Goal: Transaction & Acquisition: Purchase product/service

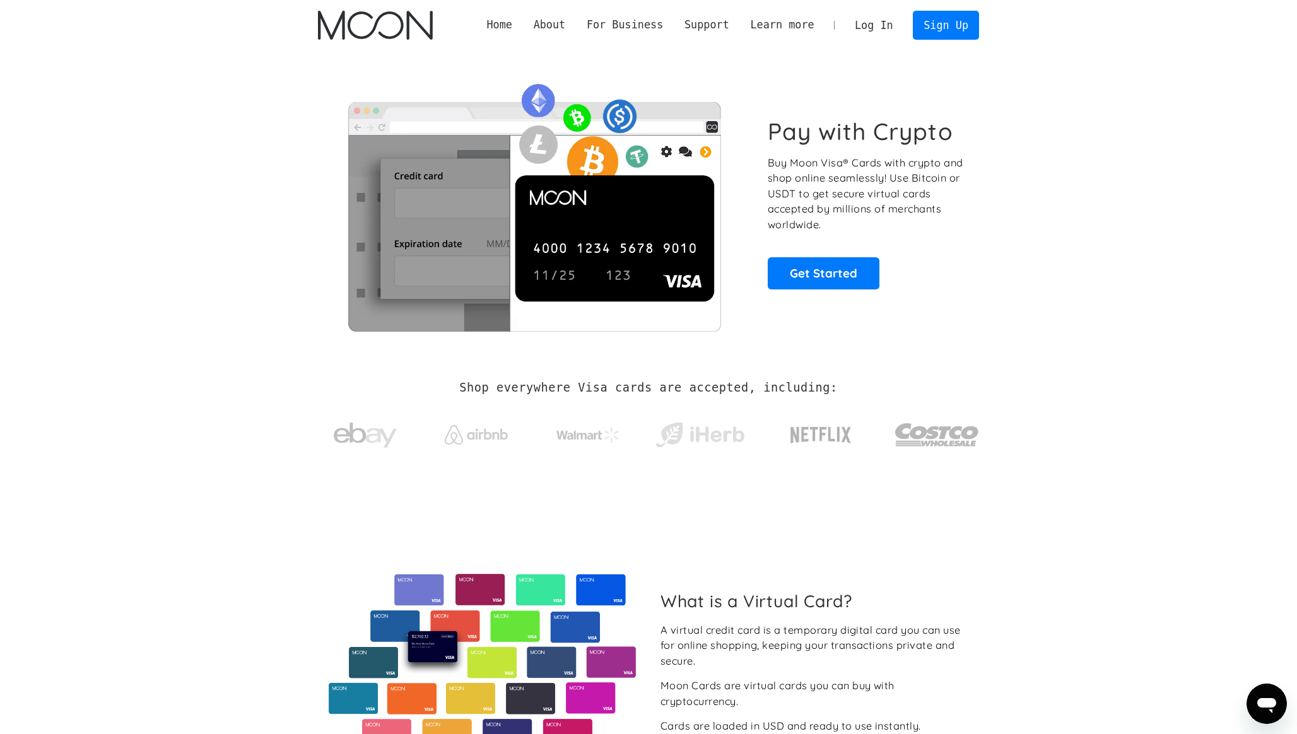
click at [865, 18] on link "Log In" at bounding box center [873, 25] width 59 height 28
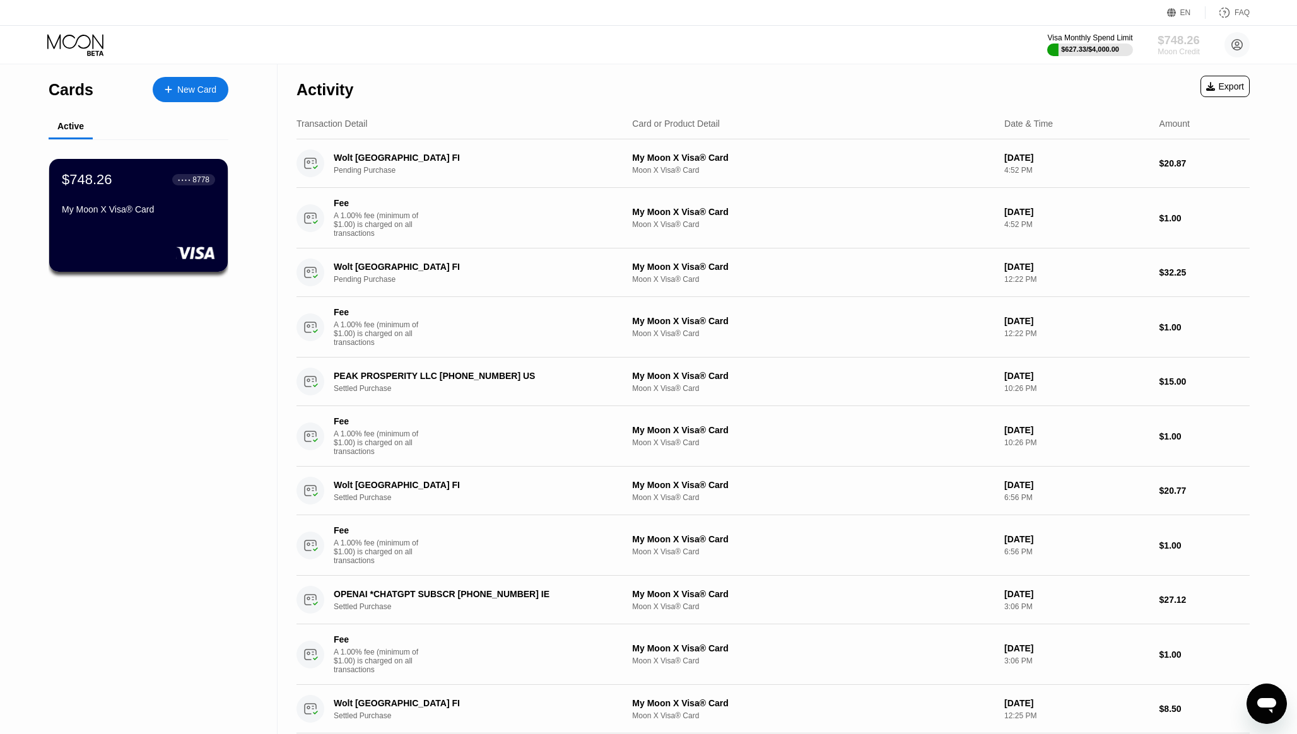
click at [1165, 45] on div "$748.26" at bounding box center [1179, 39] width 42 height 13
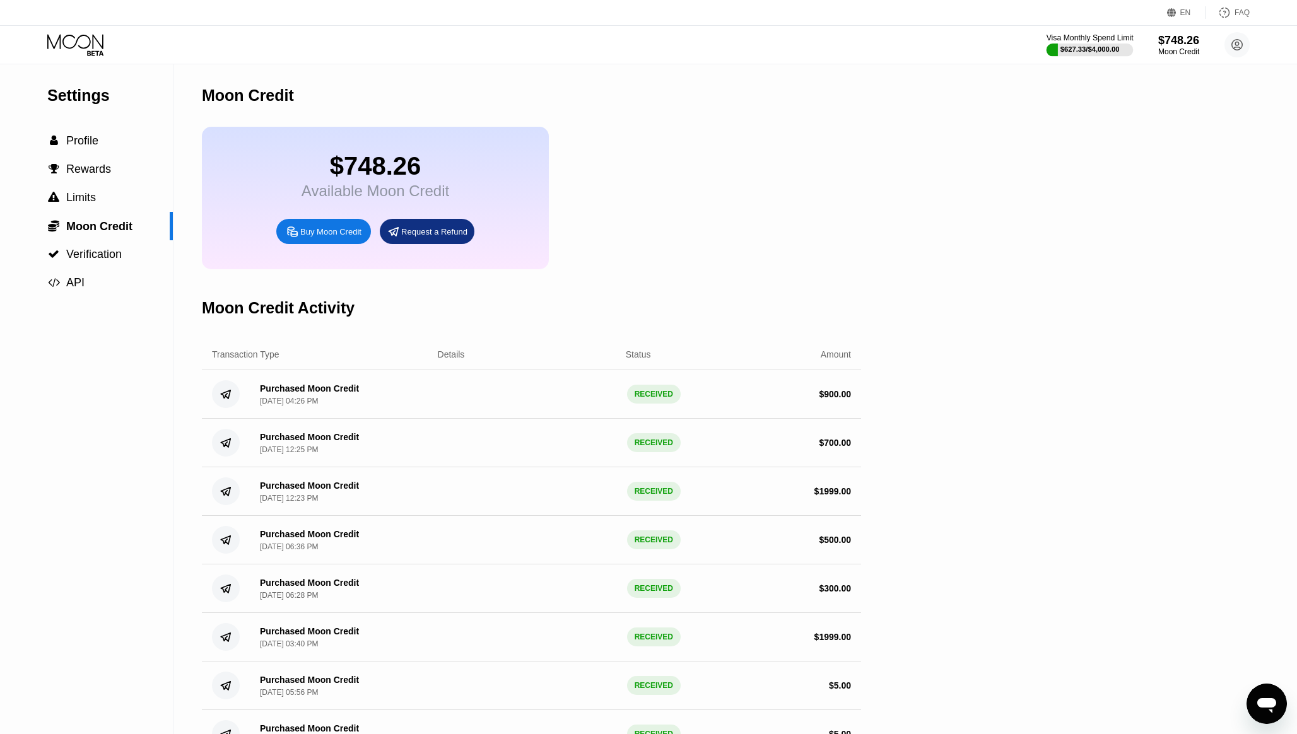
click at [1086, 47] on div "$627.33 / $4,000.00" at bounding box center [1090, 49] width 59 height 8
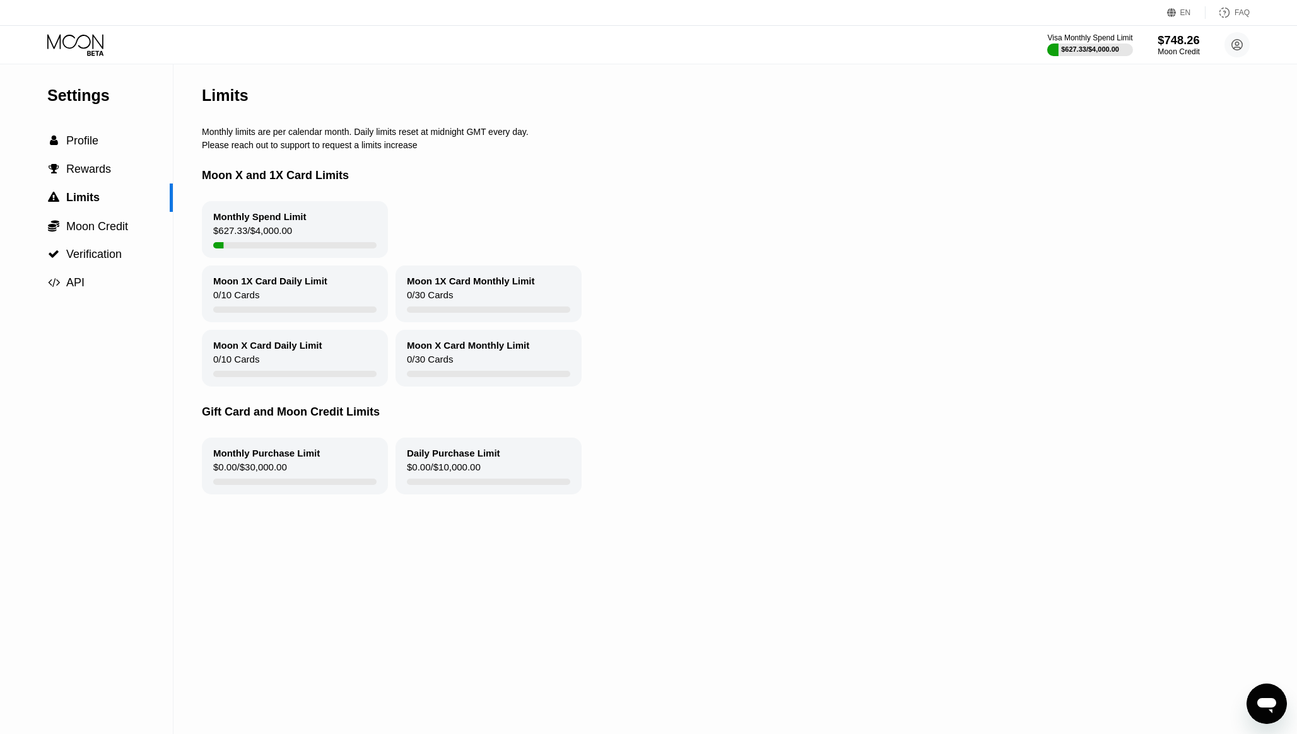
click at [1184, 52] on div "Moon Credit" at bounding box center [1179, 51] width 42 height 9
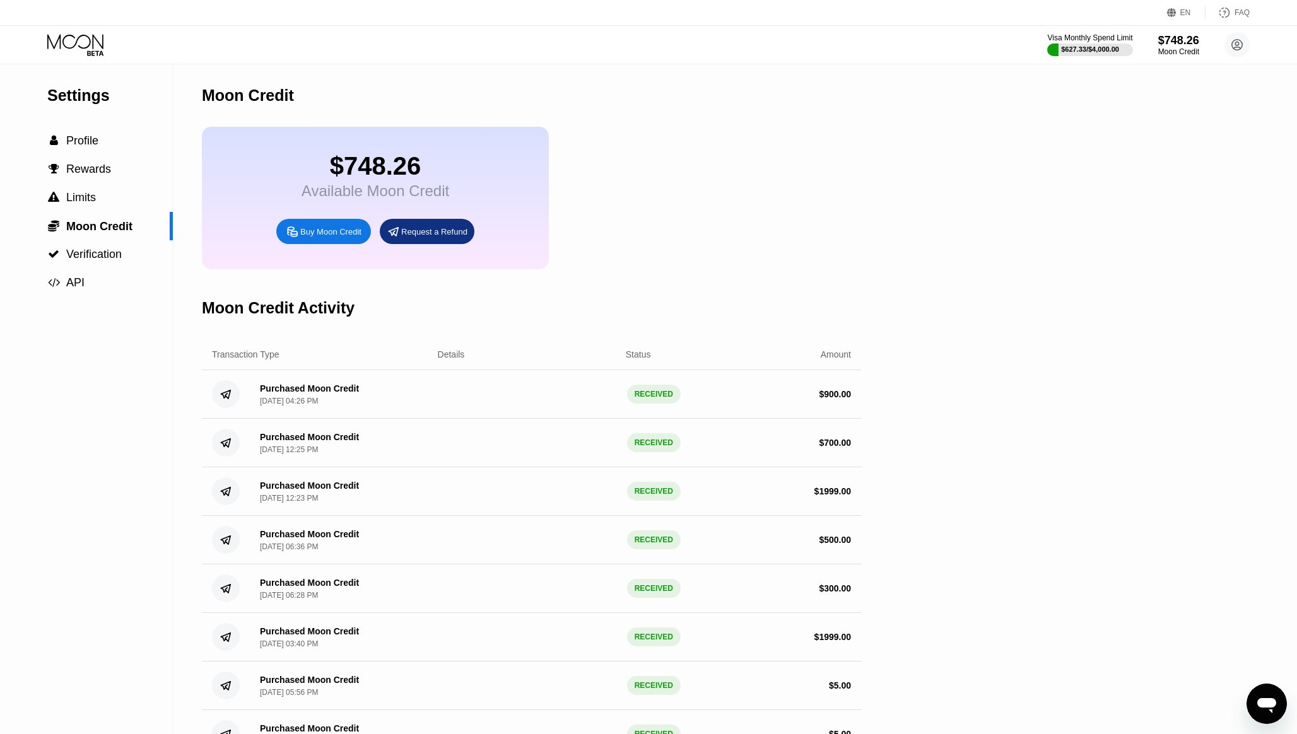
click at [305, 232] on div "Buy Moon Credit" at bounding box center [330, 232] width 61 height 11
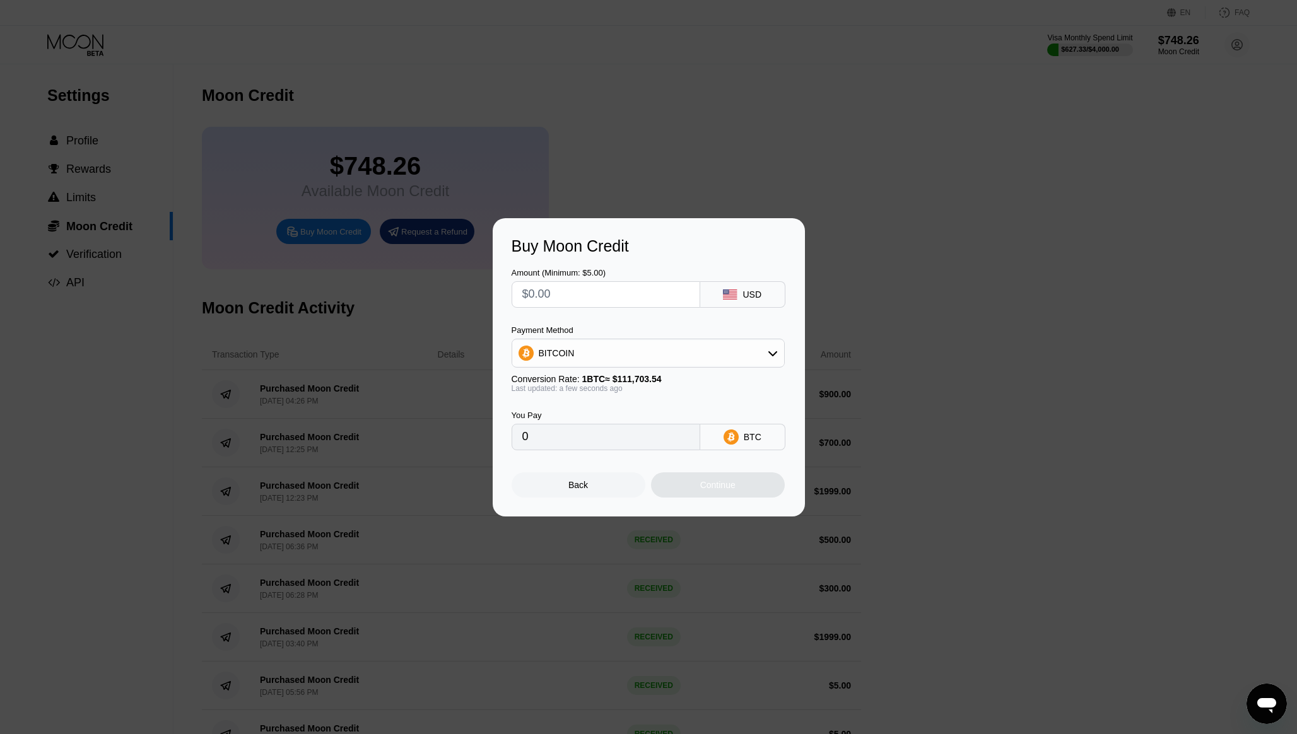
click at [560, 297] on input "text" at bounding box center [605, 294] width 167 height 25
type input "$1"
type input "0.00000896"
type input "$19"
type input "0.00017010"
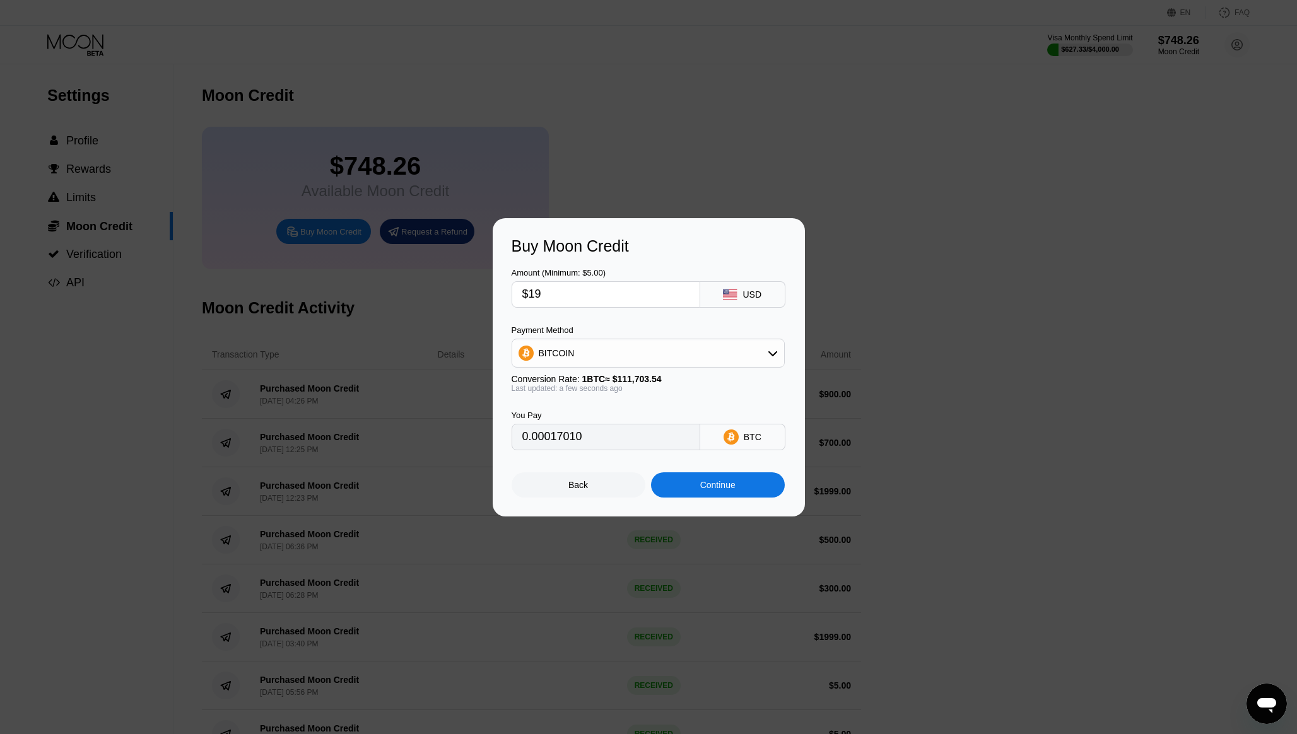
type input "$199"
type input "0.00178151"
type input "$1999"
type input "0.01789559"
type input "$1999"
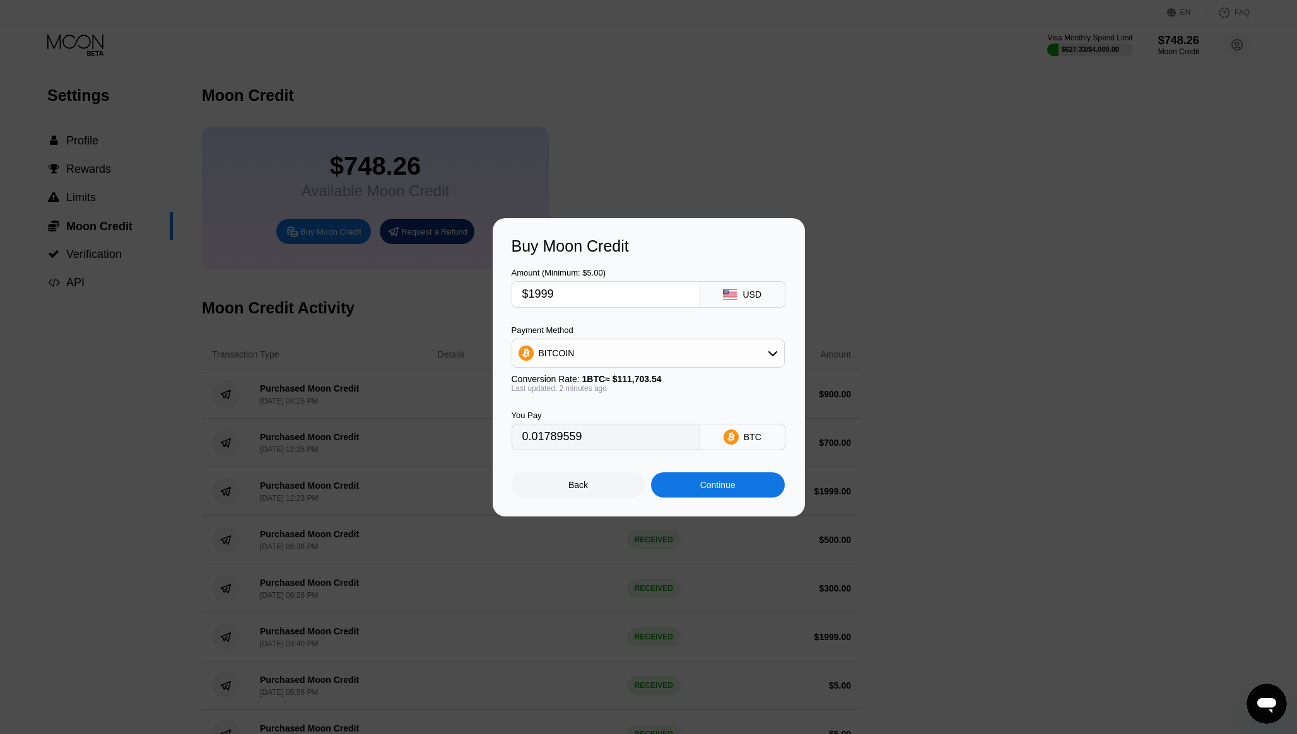
click at [582, 489] on div "Back" at bounding box center [579, 485] width 20 height 10
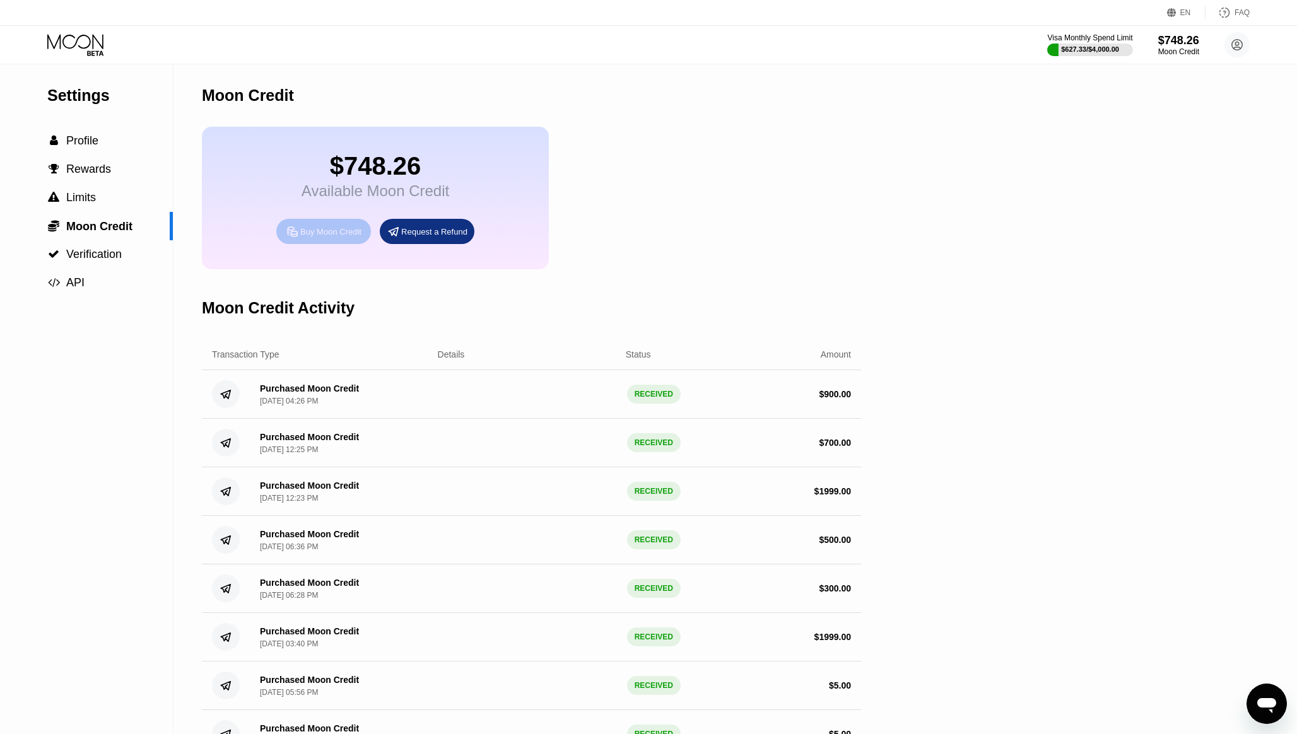
click at [320, 241] on div "Buy Moon Credit" at bounding box center [323, 231] width 95 height 25
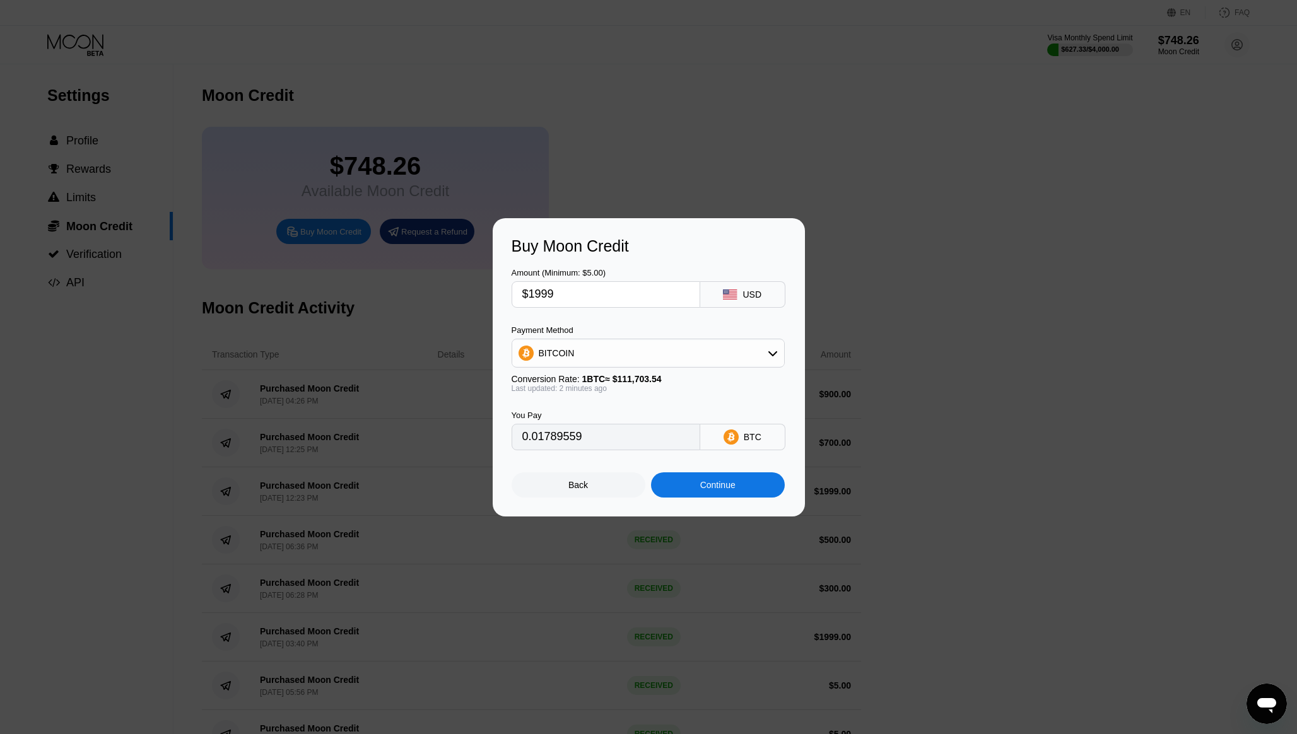
click at [584, 300] on input "$1999" at bounding box center [605, 294] width 167 height 25
type input "$199"
type input "0.00178151"
type input "$19"
type input "0.00017010"
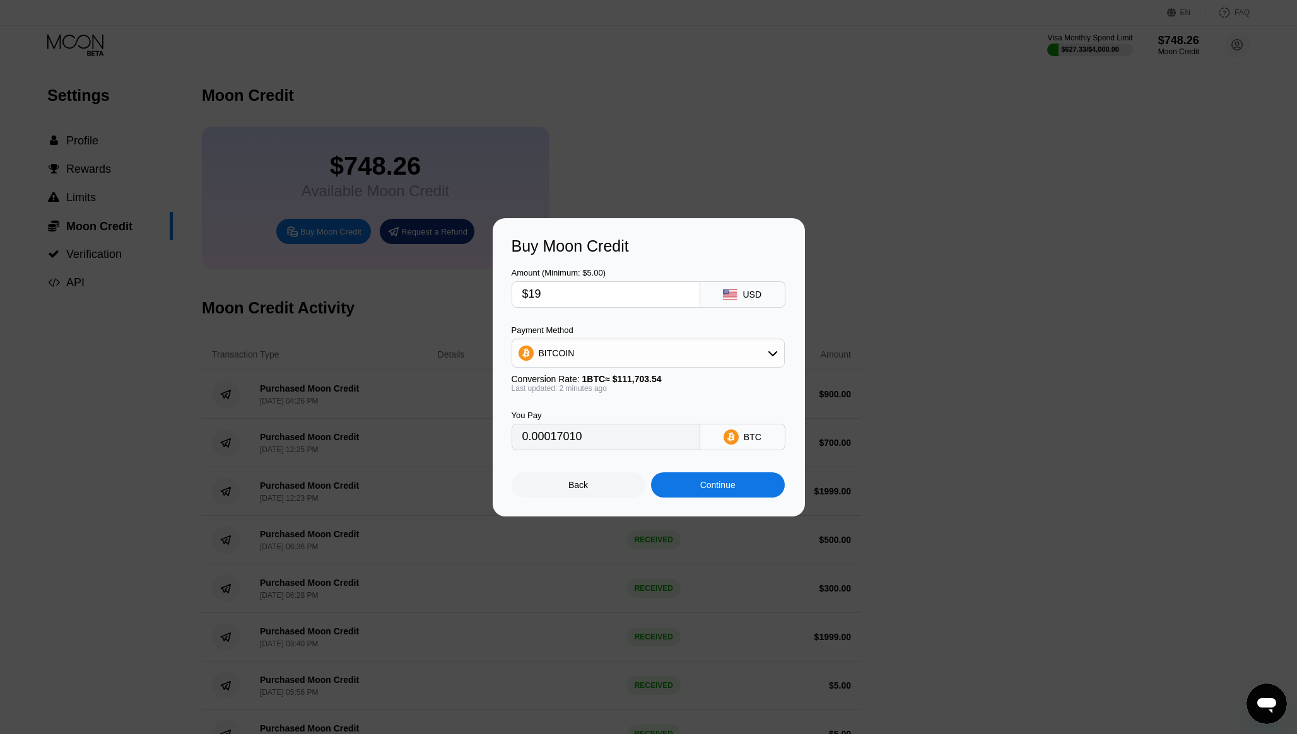
type input "$1"
type input "0.00000896"
type input "$19"
type input "0.00017010"
type input "$199"
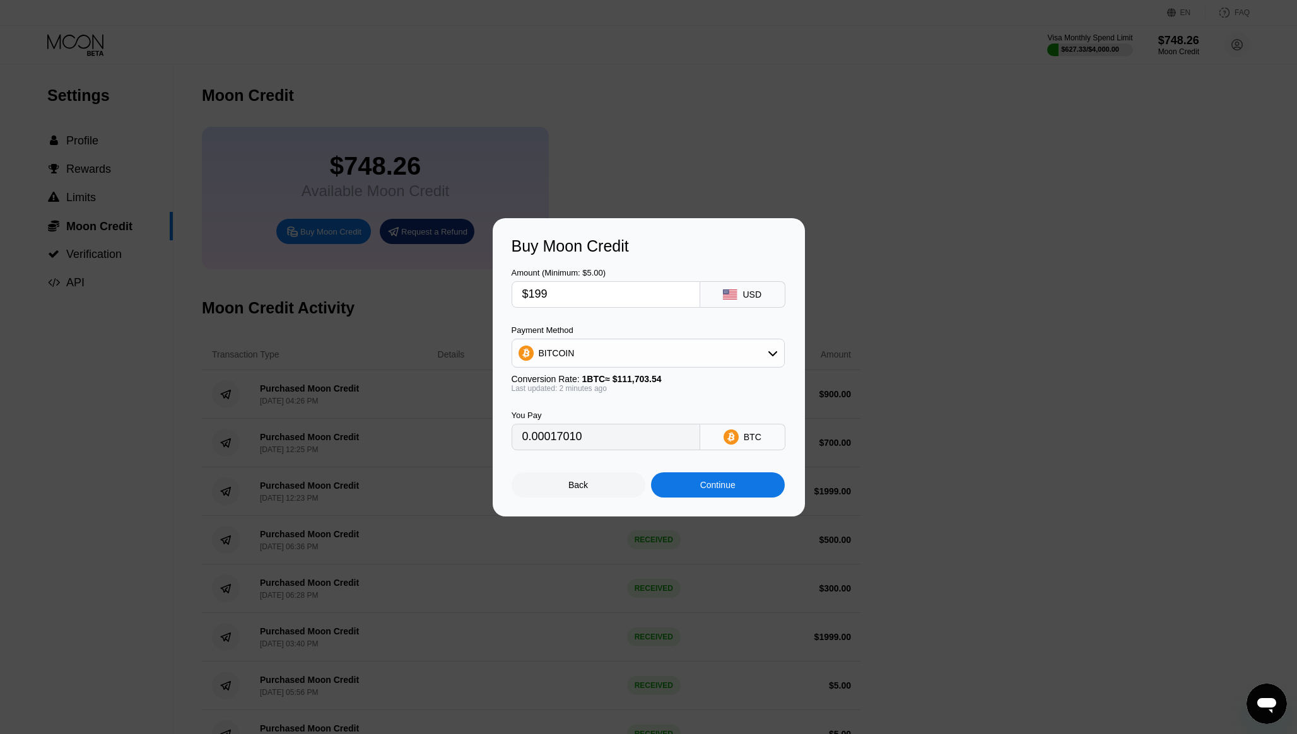
type input "0.00178151"
type input "$1999"
type input "0.01789559"
drag, startPoint x: 610, startPoint y: 437, endPoint x: 495, endPoint y: 437, distance: 114.2
click at [495, 437] on div "Buy Moon Credit Amount (Minimum: $5.00) $1999 USD Payment Method BITCOIN Conver…" at bounding box center [649, 367] width 312 height 298
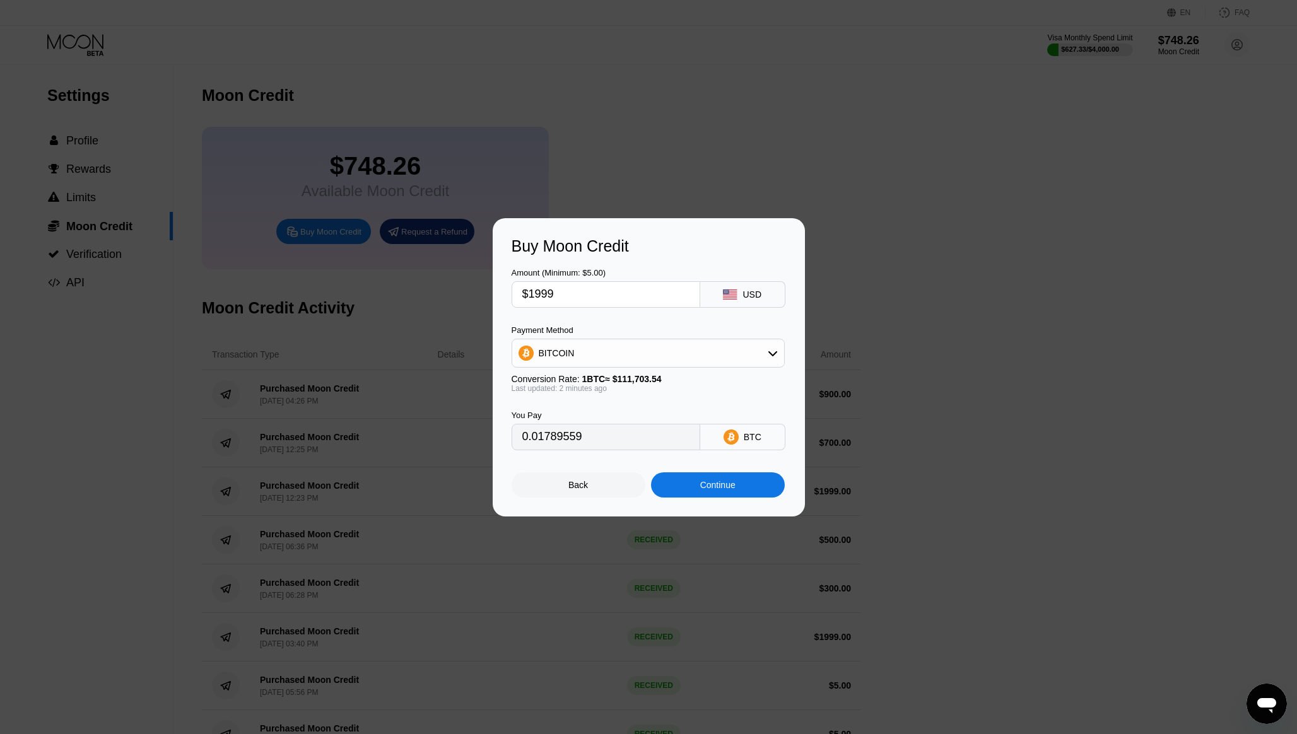
click at [690, 486] on div "Continue" at bounding box center [718, 485] width 134 height 25
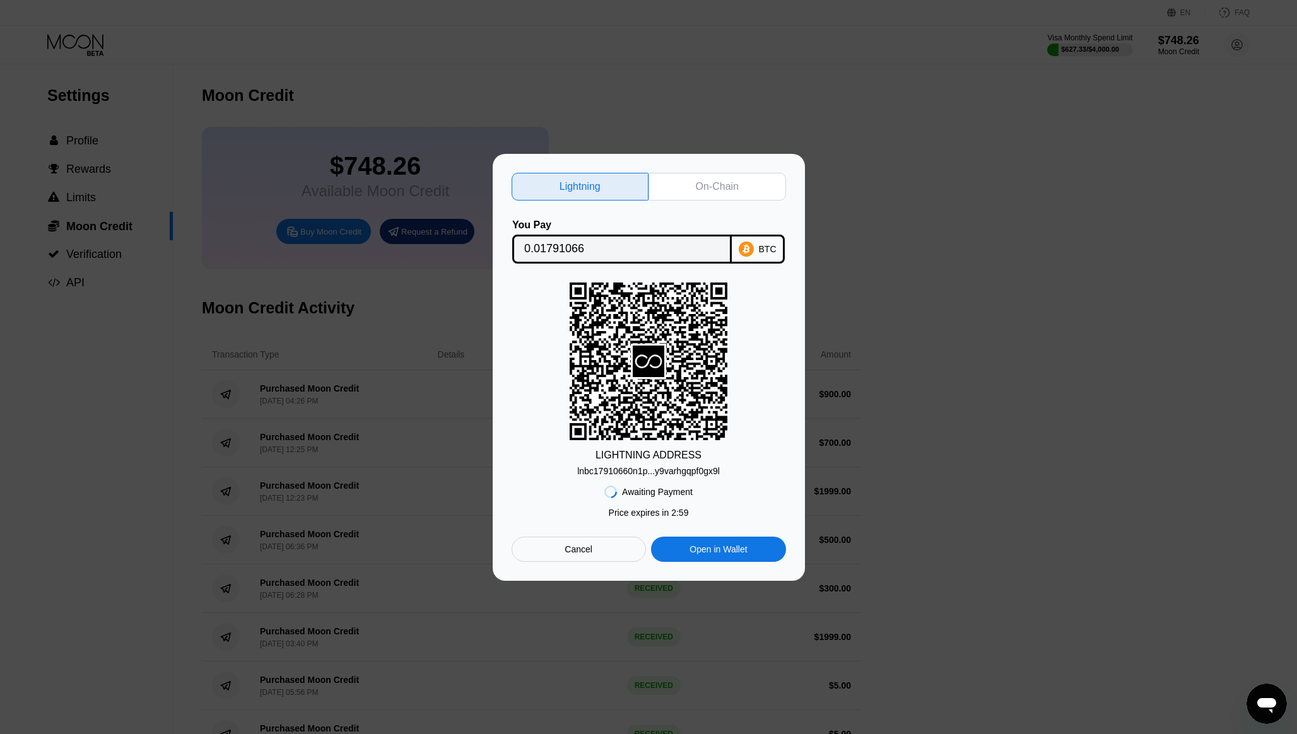
click at [654, 471] on div "lnbc17910660n1p...y9varhgqpf0gx9l" at bounding box center [648, 471] width 143 height 10
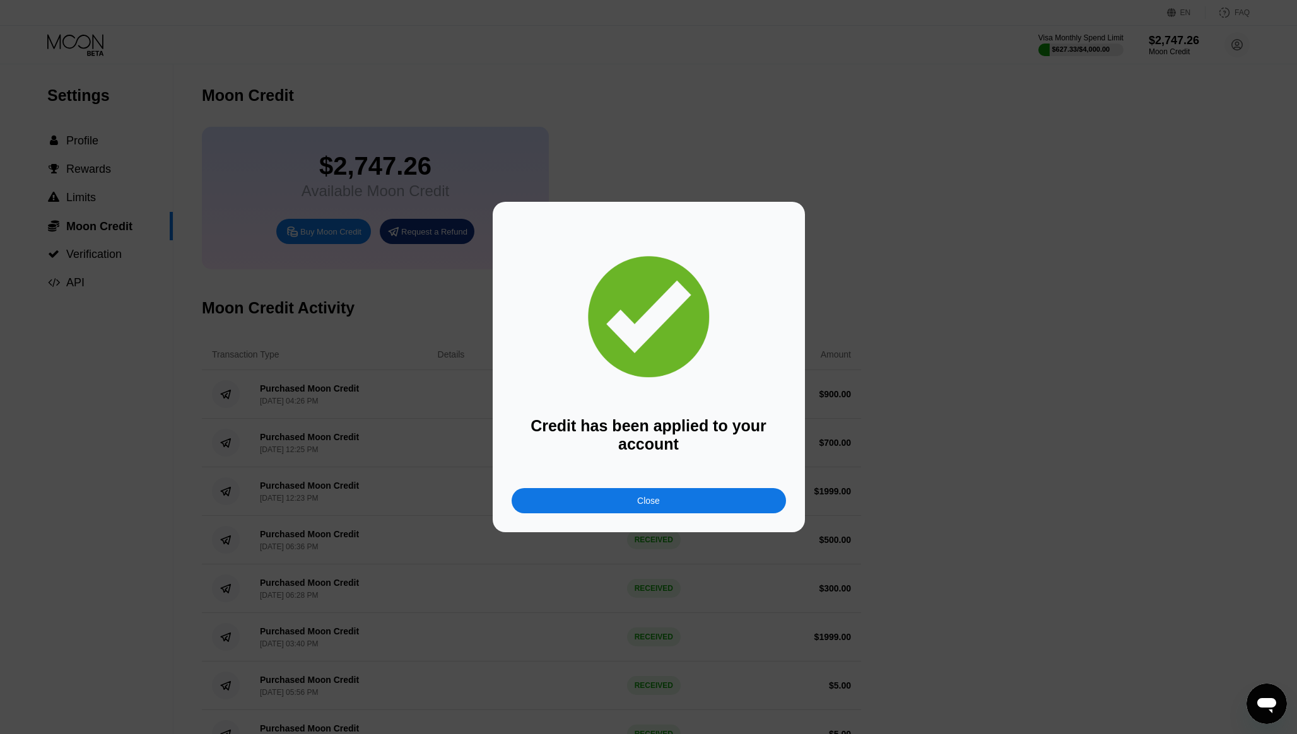
click at [625, 500] on div "Close" at bounding box center [649, 500] width 274 height 25
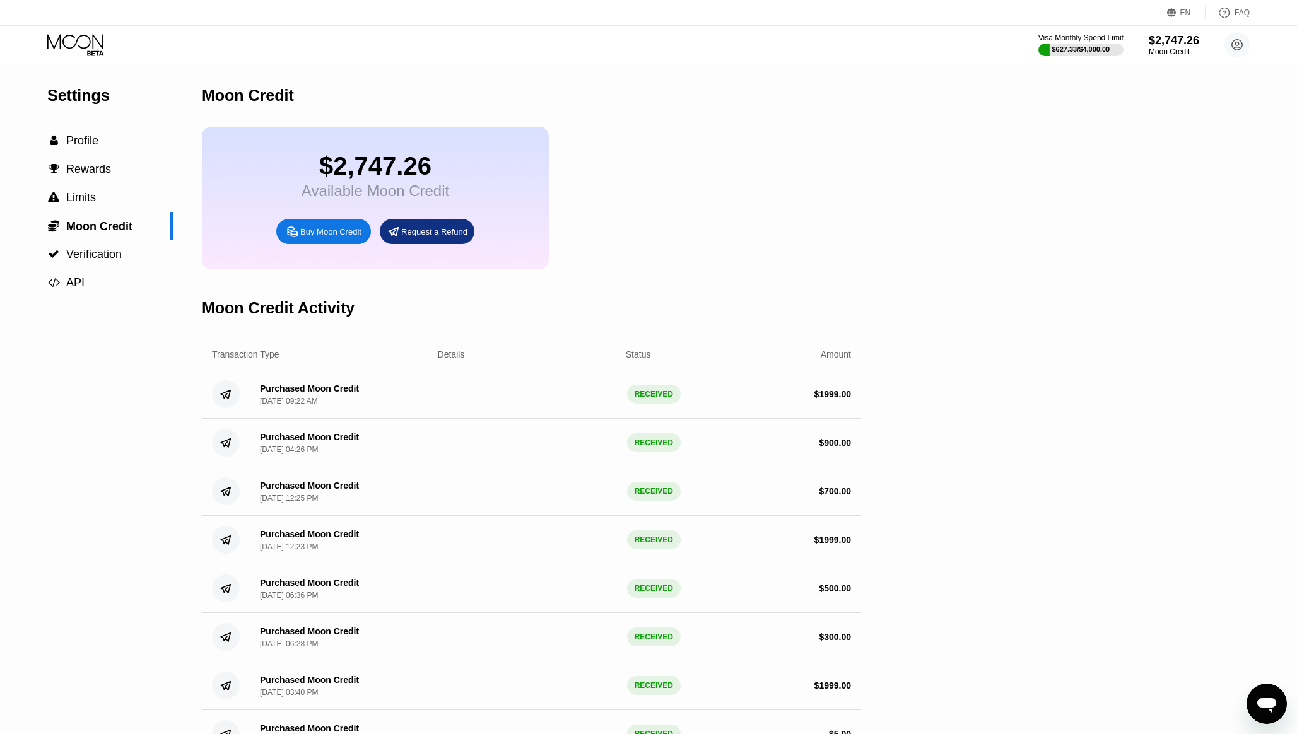
click at [1034, 241] on div "Settings  Profile  Rewards  Limits  Moon Credit  Verification  API Moon C…" at bounding box center [648, 508] width 1297 height 889
click at [1179, 37] on div "$2,747.26" at bounding box center [1174, 39] width 52 height 13
click at [69, 141] on span "Profile" at bounding box center [82, 140] width 32 height 13
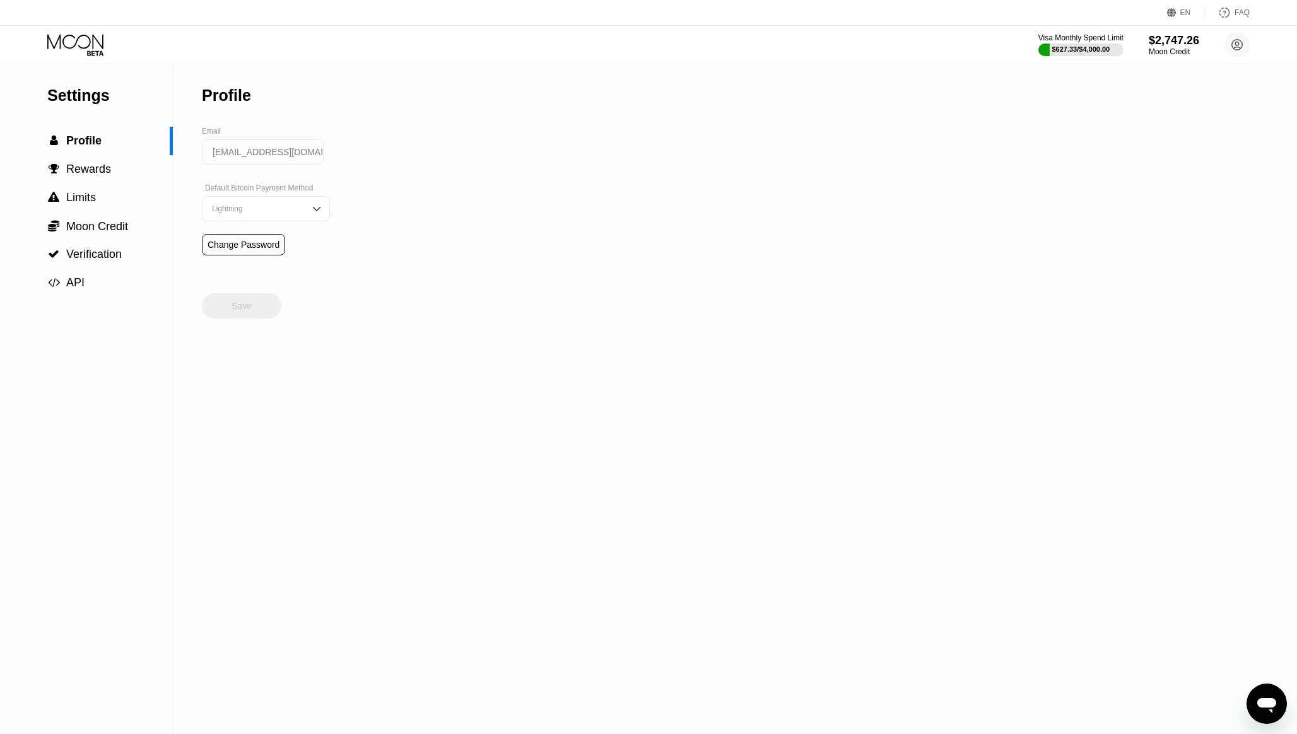
click at [82, 43] on icon at bounding box center [76, 45] width 59 height 22
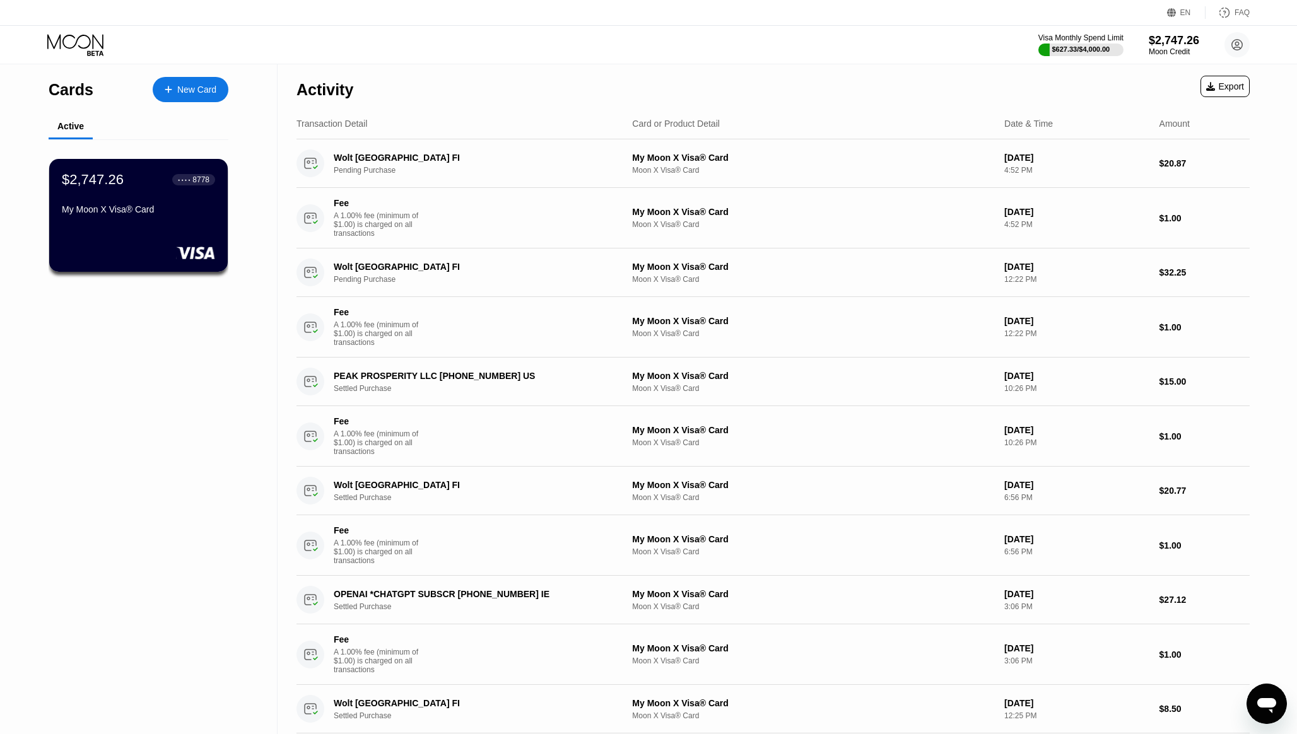
click at [454, 44] on div "Visa Monthly Spend Limit $627.33 / $4,000.00 $2,747.26 Moon Credit [EMAIL_ADDRE…" at bounding box center [648, 45] width 1297 height 38
